Goal: Task Accomplishment & Management: Complete application form

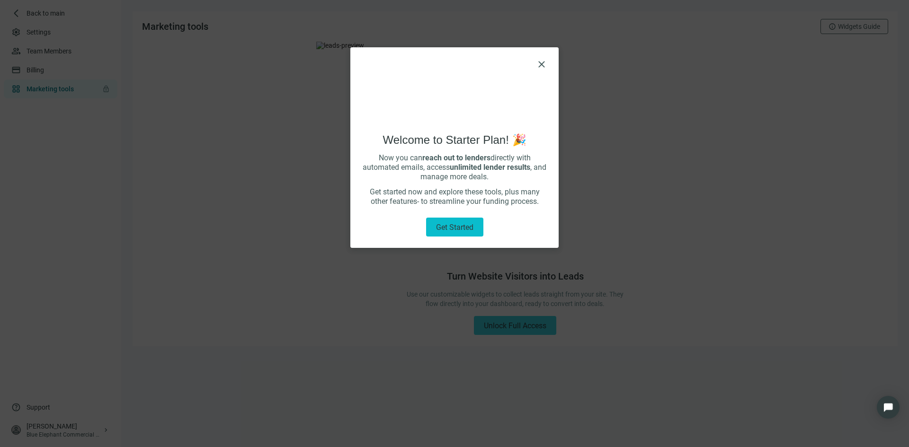
click at [450, 230] on span "Get started" at bounding box center [454, 227] width 37 height 9
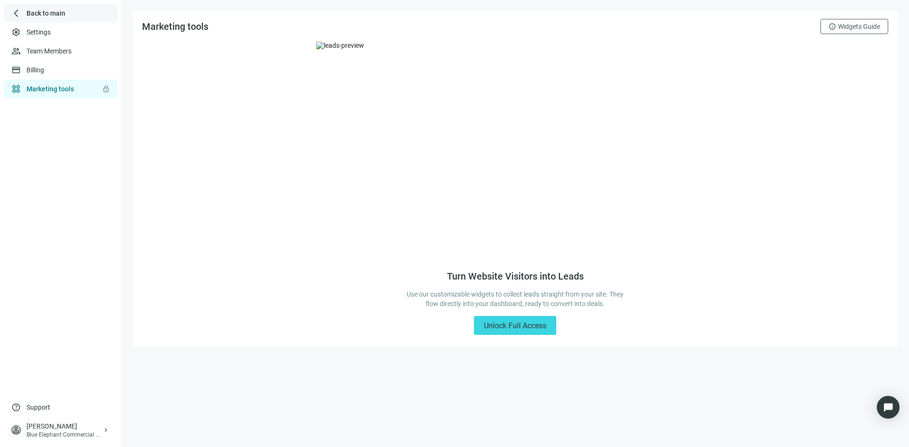
click at [46, 14] on span "Back to main" at bounding box center [46, 13] width 39 height 9
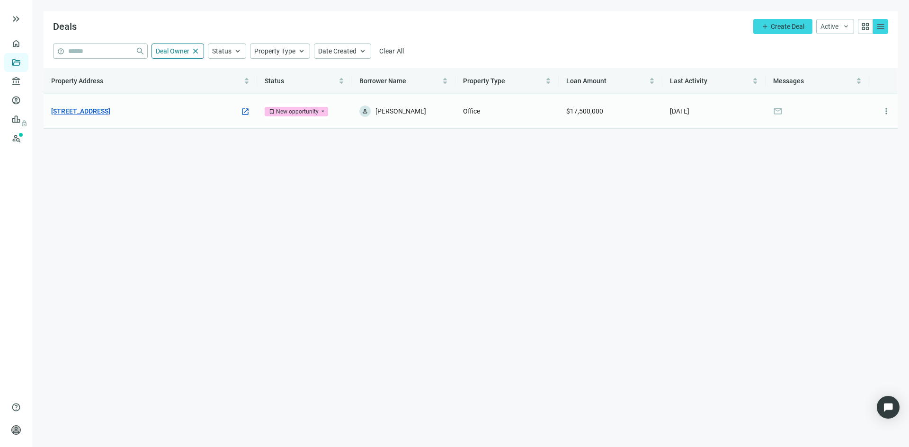
click at [110, 106] on link "[STREET_ADDRESS]" at bounding box center [80, 111] width 59 height 10
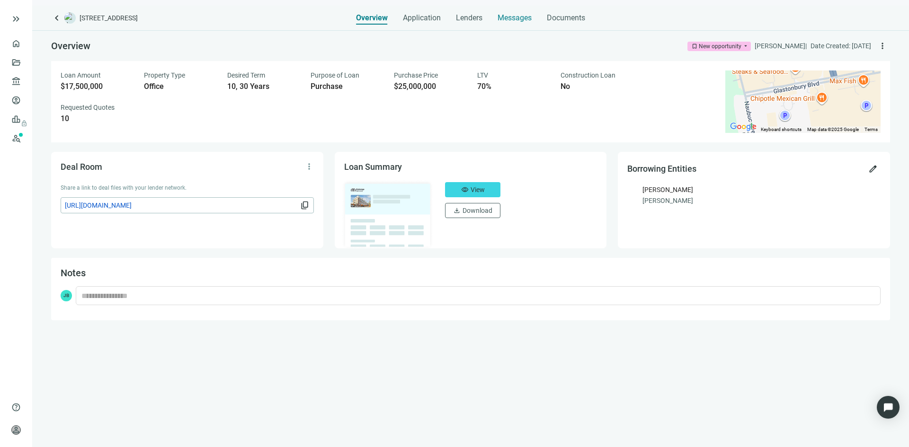
click at [510, 19] on span "Messages" at bounding box center [514, 17] width 34 height 9
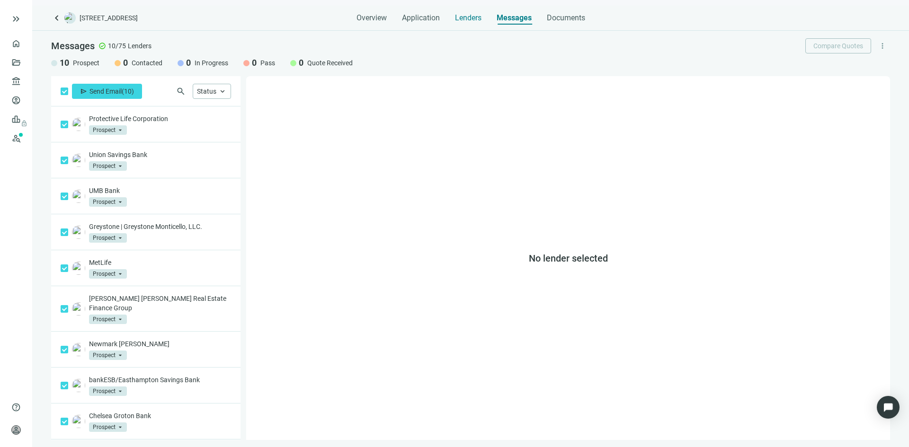
click at [465, 20] on span "Lenders" at bounding box center [468, 17] width 27 height 9
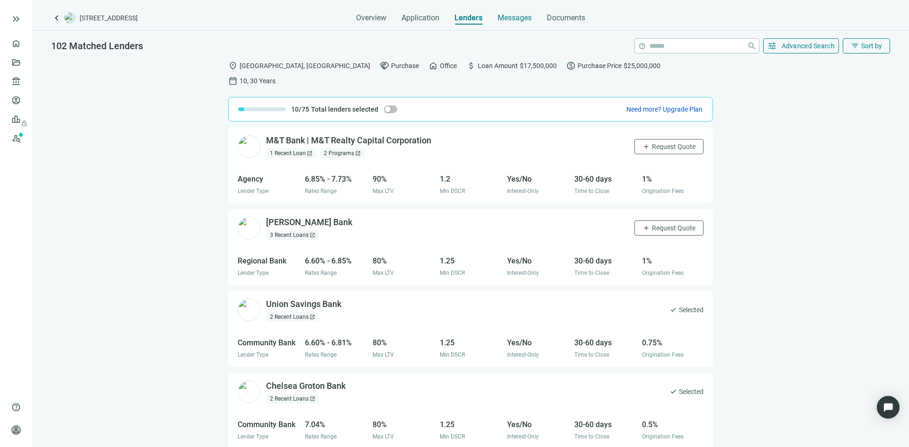
click at [517, 20] on span "Messages" at bounding box center [514, 17] width 34 height 9
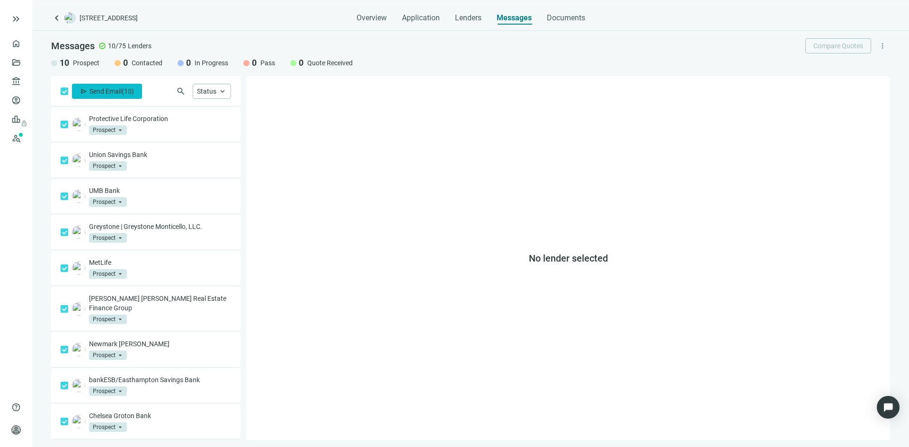
click at [121, 91] on span "Send Email" at bounding box center [105, 92] width 32 height 8
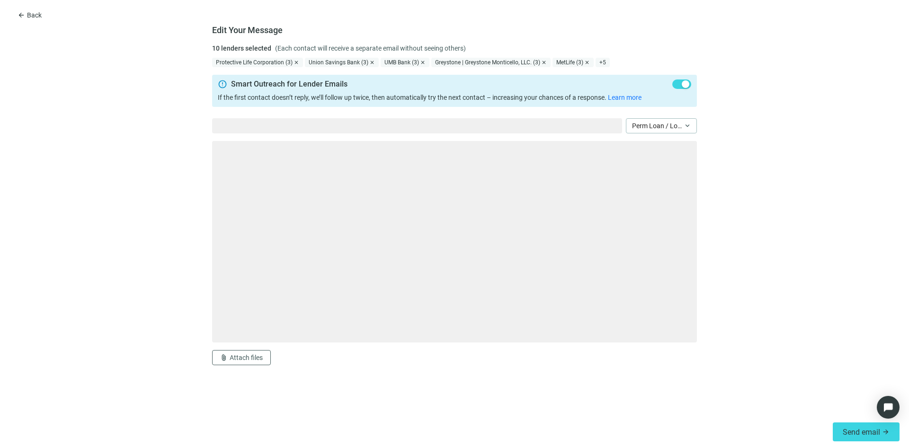
type textarea "**********"
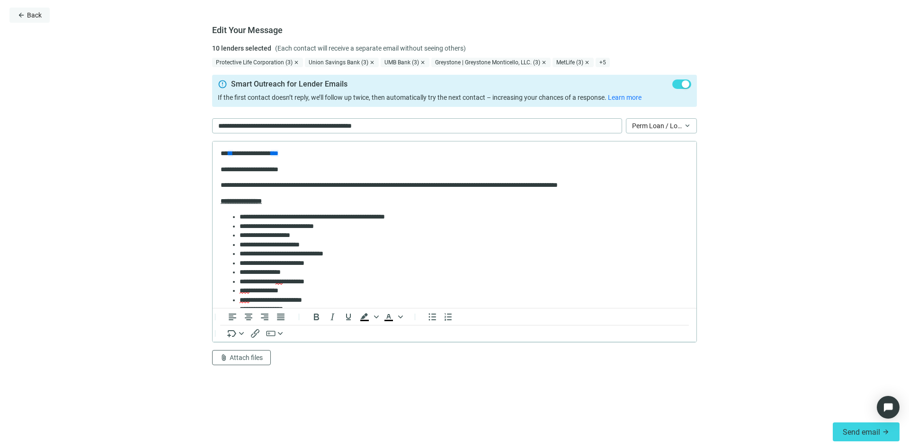
click at [24, 14] on span "arrow_back" at bounding box center [22, 15] width 8 height 8
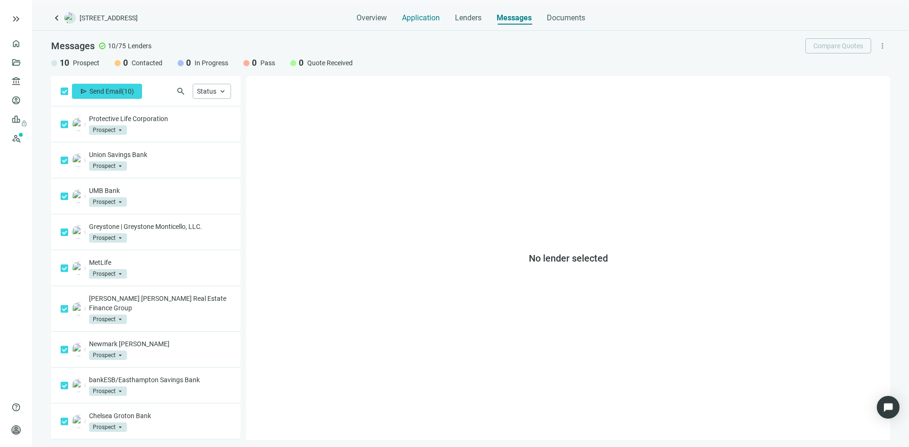
click at [417, 16] on span "Application" at bounding box center [421, 17] width 38 height 9
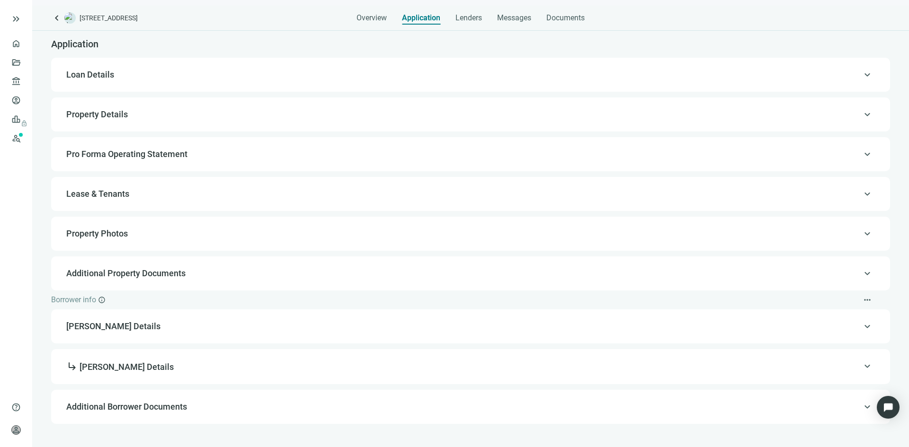
click at [357, 327] on span "[PERSON_NAME] Details" at bounding box center [469, 326] width 806 height 11
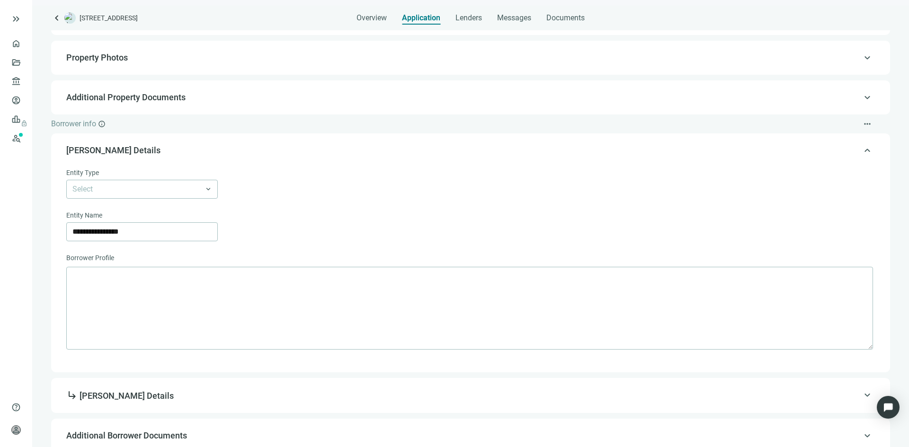
scroll to position [182, 0]
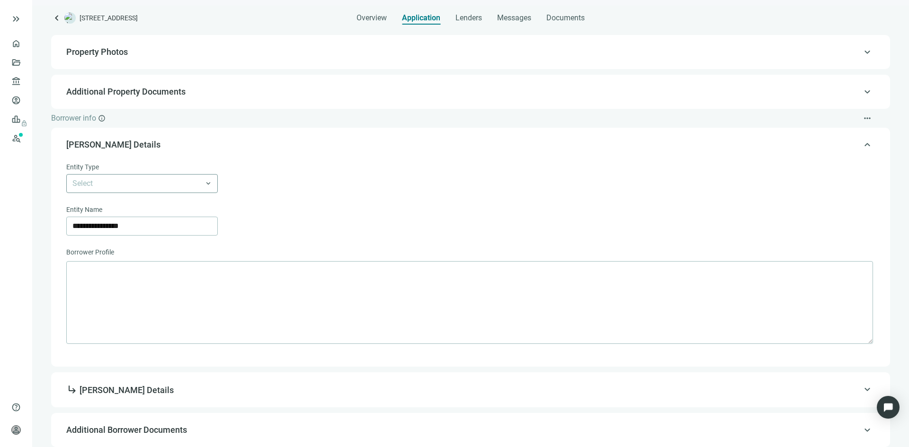
click at [212, 185] on div "Select" at bounding box center [141, 183] width 151 height 19
click at [196, 216] on div "LLC" at bounding box center [142, 221] width 140 height 12
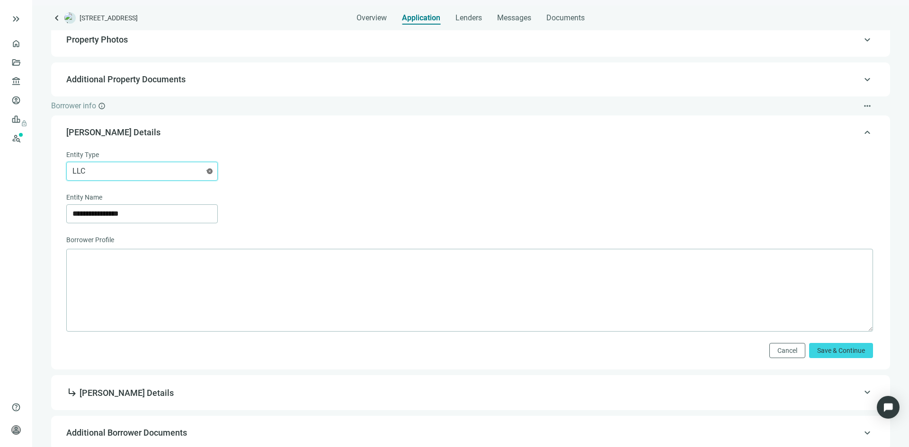
scroll to position [197, 0]
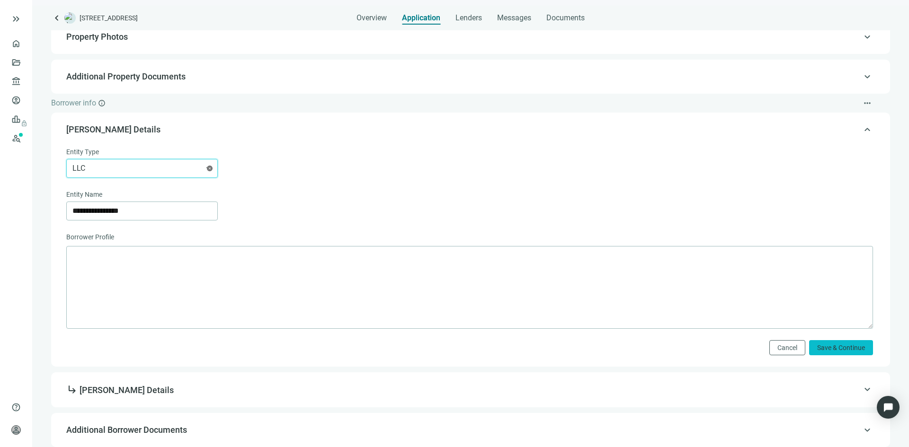
click at [817, 344] on span "Save & Continue" at bounding box center [841, 348] width 48 height 8
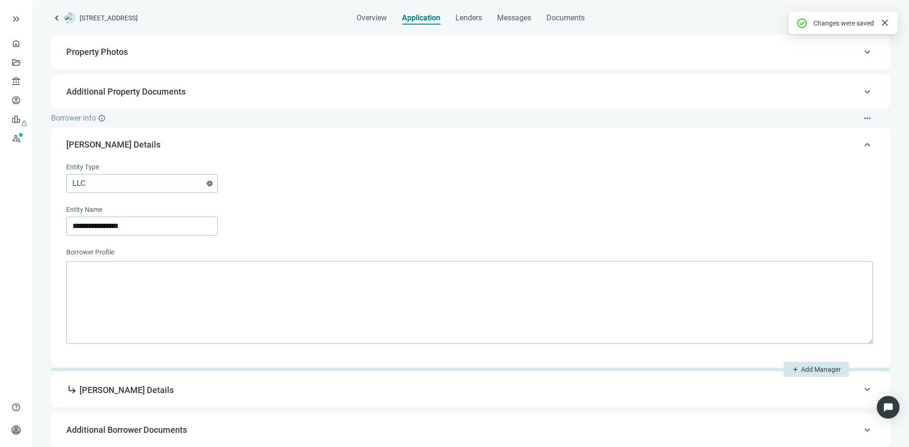
click at [698, 392] on span "subdirectory_arrow_right [PERSON_NAME] Details" at bounding box center [469, 390] width 806 height 12
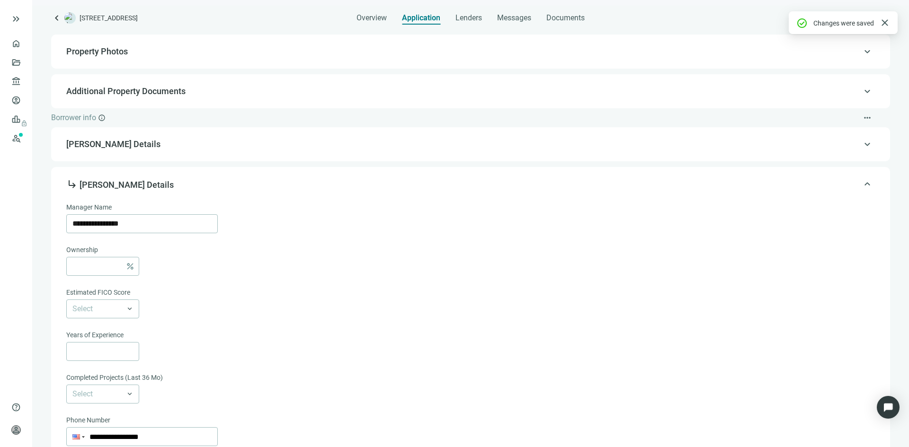
type input "**********"
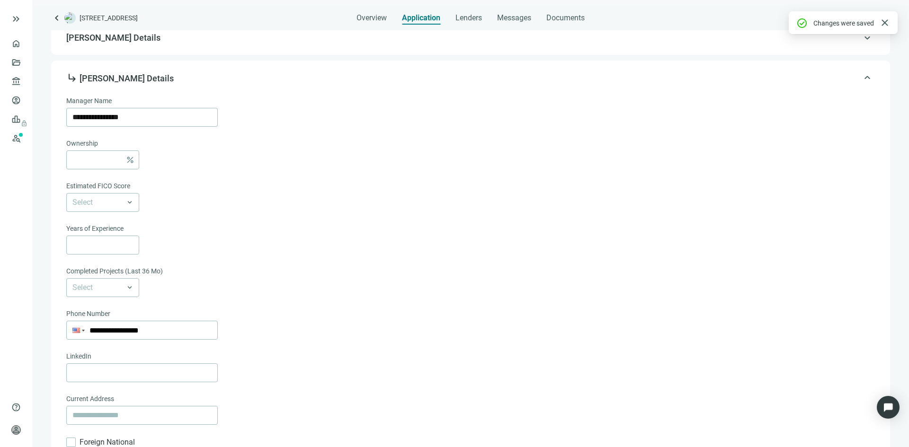
scroll to position [319, 0]
